Goal: Transaction & Acquisition: Purchase product/service

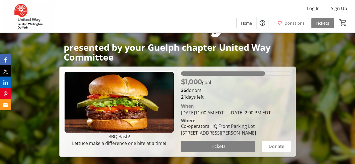
scroll to position [84, 0]
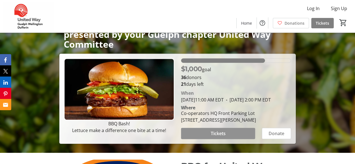
click at [226, 137] on span "Tickets" at bounding box center [218, 133] width 15 height 7
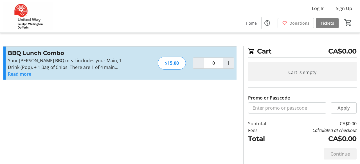
click at [24, 76] on button "Read more" at bounding box center [19, 74] width 23 height 7
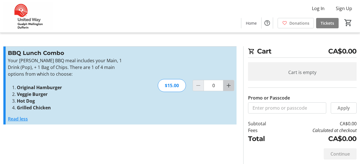
click at [228, 84] on mat-icon "Increment by one" at bounding box center [228, 85] width 7 height 7
type input "1"
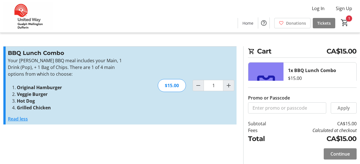
click at [343, 154] on span "Continue" at bounding box center [339, 154] width 19 height 7
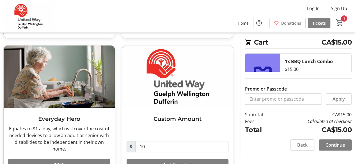
scroll to position [169, 0]
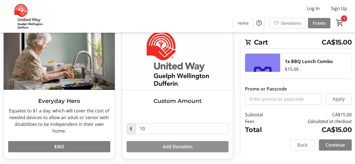
click at [173, 144] on span "Add Donation" at bounding box center [178, 147] width 30 height 7
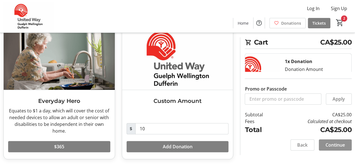
click at [334, 145] on span "Continue" at bounding box center [335, 145] width 19 height 7
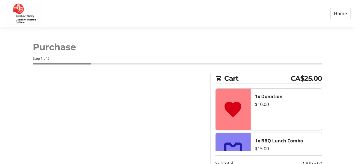
select select "CA"
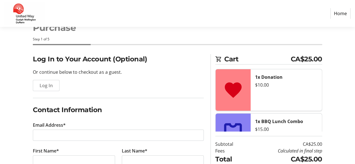
scroll to position [56, 0]
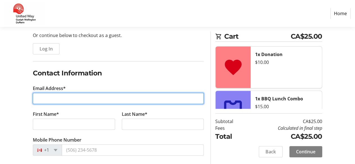
click at [121, 99] on input "Email Address*" at bounding box center [118, 98] width 171 height 11
type input "[EMAIL_ADDRESS][DOMAIN_NAME]"
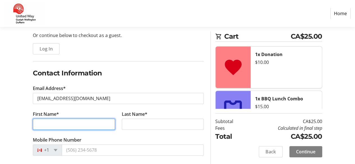
type input "[PERSON_NAME]"
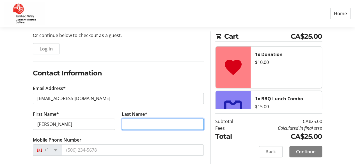
type input "Teli"
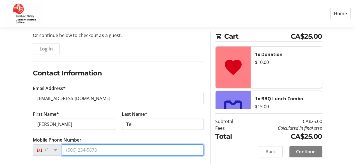
type input "[PHONE_NUMBER]"
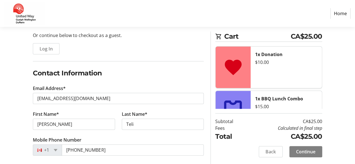
type input "[STREET_ADDRESS]"
type input "Guelph"
select select "ON"
type input "N1G4P9"
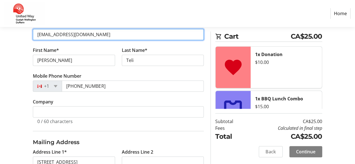
scroll to position [112, 0]
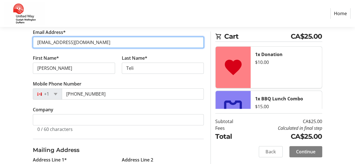
drag, startPoint x: 88, startPoint y: 40, endPoint x: 5, endPoint y: 34, distance: 82.8
click at [6, 34] on div "Log In to Your Account (Optional) Or continue below to checkout as a guest. Log…" at bounding box center [177, 101] width 355 height 280
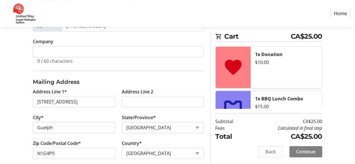
scroll to position [187, 0]
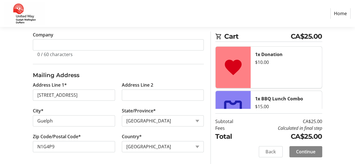
type input "[PERSON_NAME][EMAIL_ADDRESS][DOMAIN_NAME]"
click at [310, 151] on span "Continue" at bounding box center [305, 152] width 19 height 7
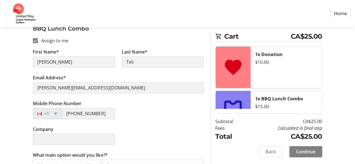
scroll to position [97, 0]
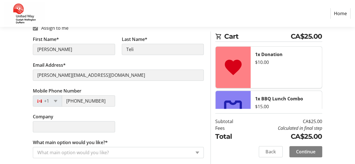
click at [122, 151] on input "What main option would you like?*" at bounding box center [114, 152] width 154 height 7
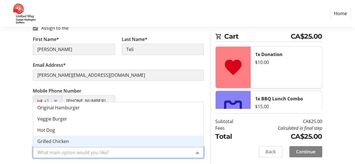
click at [73, 141] on div "Grilled Chicken" at bounding box center [118, 141] width 170 height 11
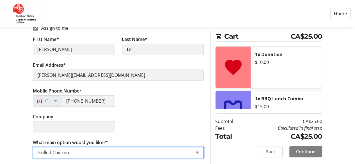
click at [94, 153] on input "What main option would you like?*" at bounding box center [114, 152] width 154 height 7
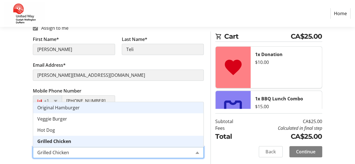
click at [67, 109] on span "Original Hamburger" at bounding box center [58, 108] width 42 height 6
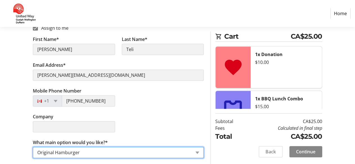
click at [317, 149] on span at bounding box center [306, 151] width 33 height 13
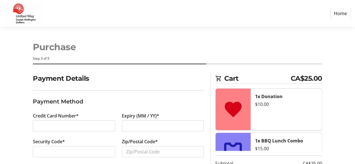
click at [61, 130] on div at bounding box center [74, 125] width 82 height 11
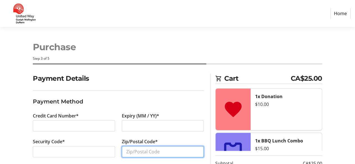
click at [140, 155] on input "Zip/Postal Code*" at bounding box center [163, 151] width 82 height 11
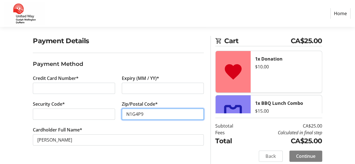
scroll to position [42, 0]
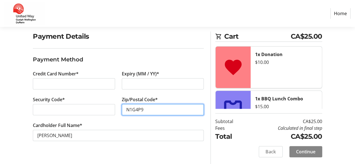
type input "N1G4P9"
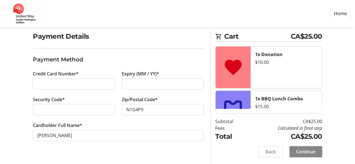
click at [310, 150] on span "Continue" at bounding box center [305, 152] width 19 height 7
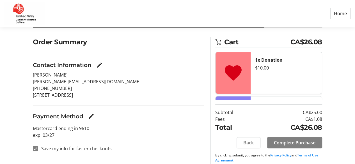
scroll to position [42, 0]
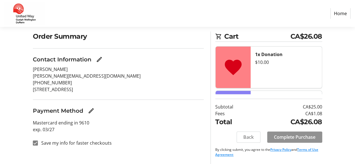
click at [296, 137] on span "Complete Purchase" at bounding box center [295, 137] width 42 height 7
